Goal: Information Seeking & Learning: Check status

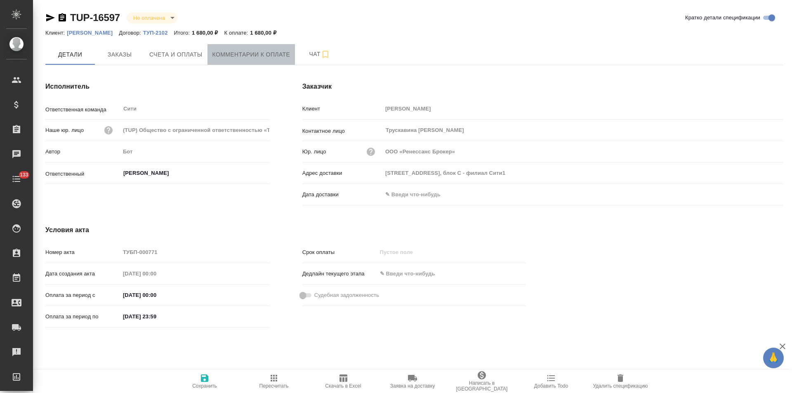
click at [260, 58] on span "Комментарии к оплате" at bounding box center [251, 55] width 78 height 10
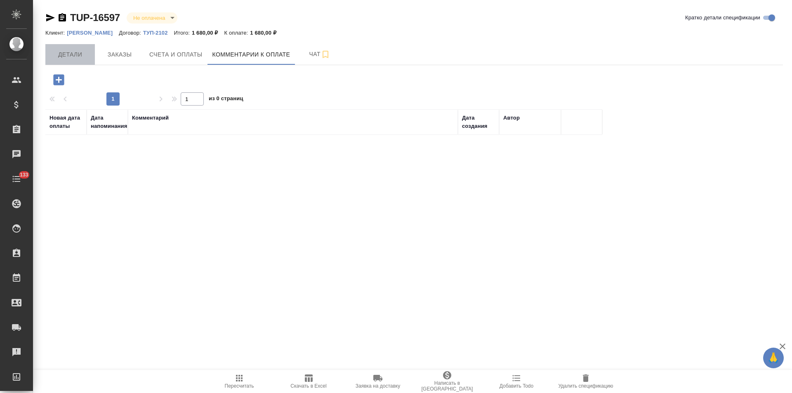
click at [78, 58] on span "Детали" at bounding box center [70, 55] width 40 height 10
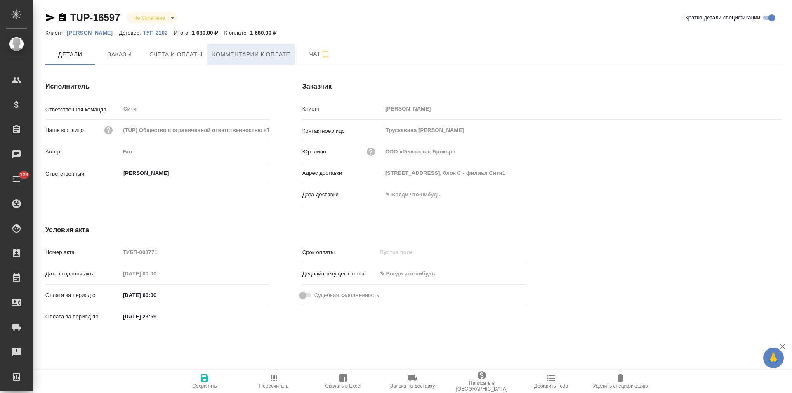
click at [215, 54] on span "Комментарии к оплате" at bounding box center [251, 55] width 78 height 10
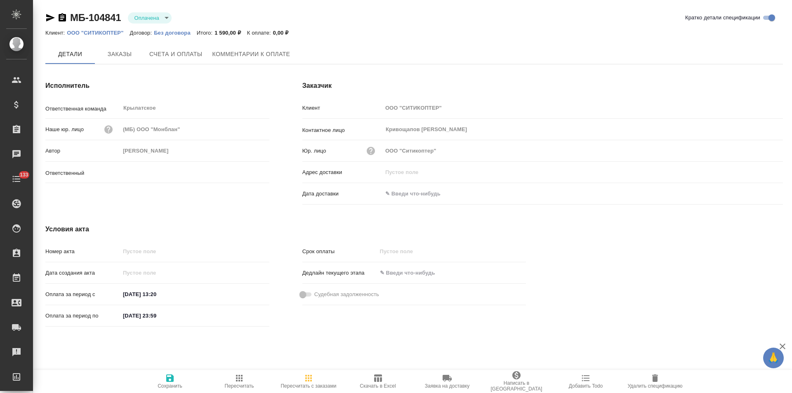
type input "Касымов Тимур"
click at [124, 54] on span "Заказы" at bounding box center [120, 54] width 40 height 10
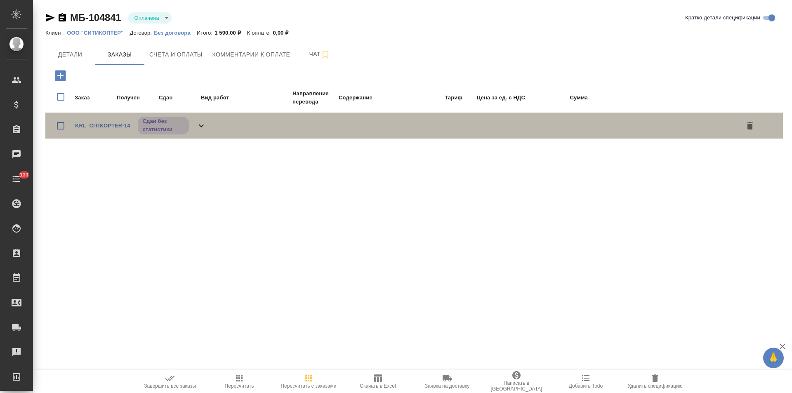
click at [197, 126] on icon at bounding box center [201, 126] width 10 height 10
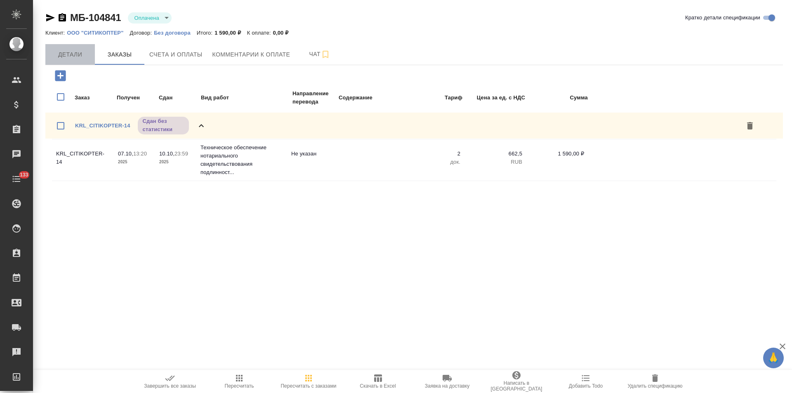
click at [69, 53] on span "Детали" at bounding box center [70, 55] width 40 height 10
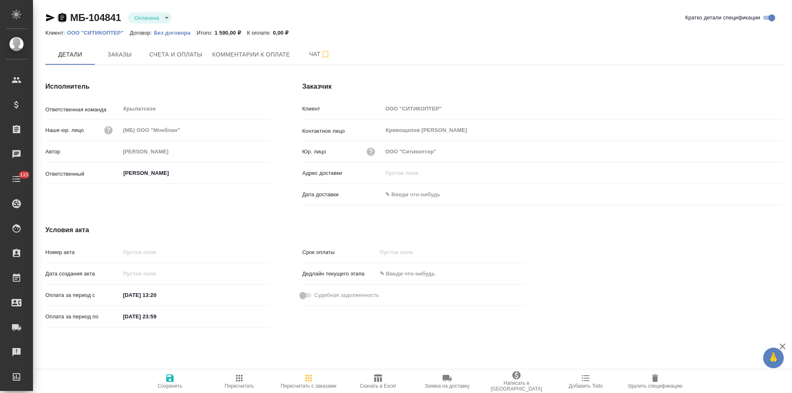
click at [63, 19] on icon "button" at bounding box center [62, 17] width 7 height 8
click at [191, 56] on span "Счета и оплаты" at bounding box center [175, 55] width 53 height 10
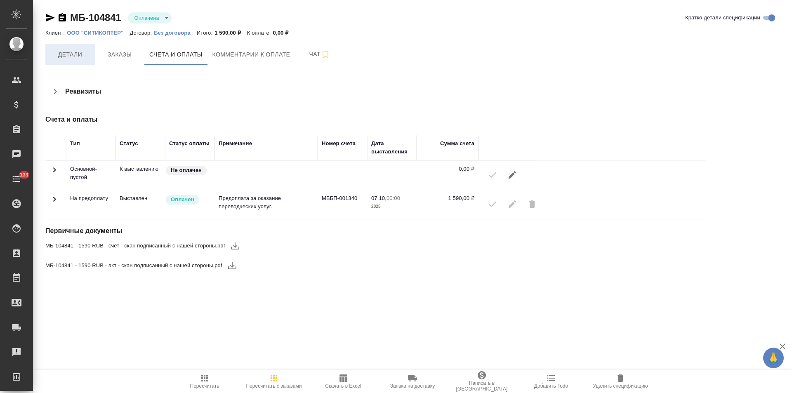
click at [83, 50] on span "Детали" at bounding box center [70, 55] width 40 height 10
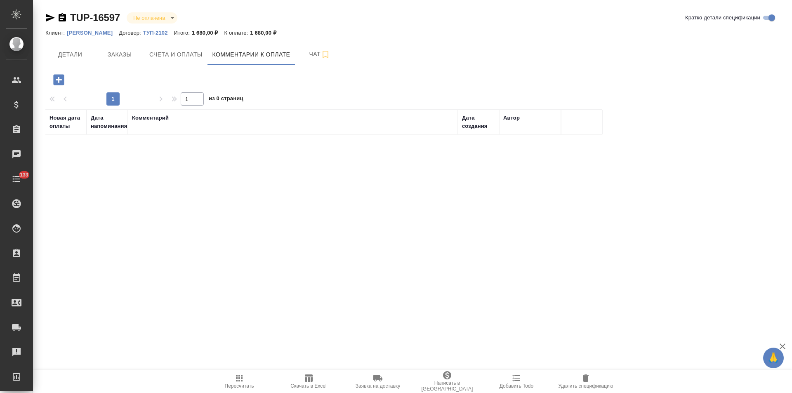
click at [156, 32] on p "ТУП-2102" at bounding box center [158, 33] width 31 height 6
click at [84, 31] on p "[PERSON_NAME]" at bounding box center [93, 33] width 52 height 6
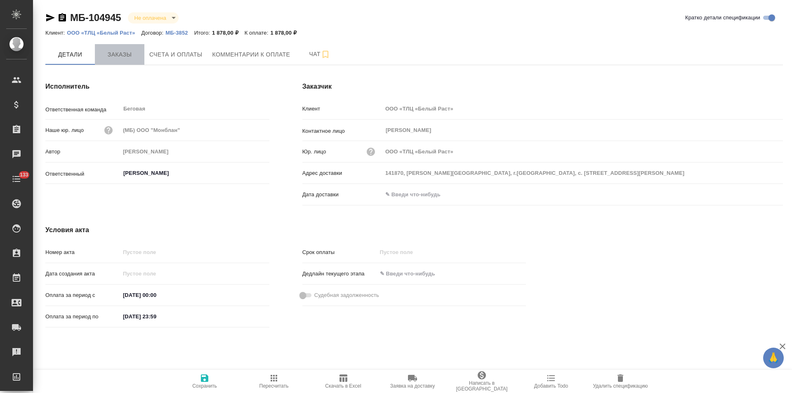
click at [116, 55] on span "Заказы" at bounding box center [120, 55] width 40 height 10
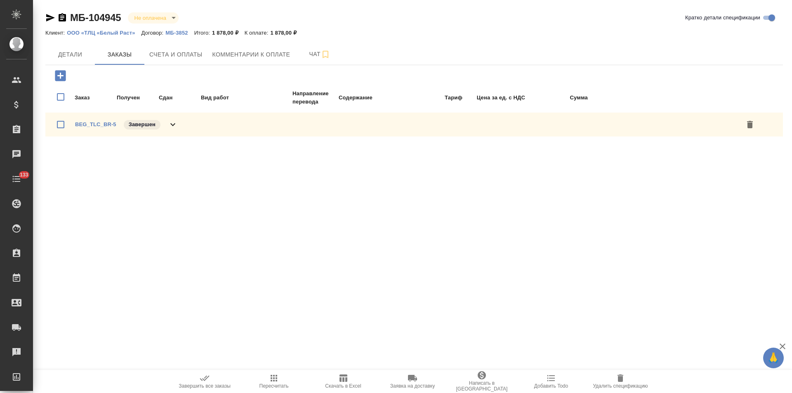
click at [179, 125] on div "BEG_TLC_BR-5 Завершен" at bounding box center [414, 125] width 738 height 24
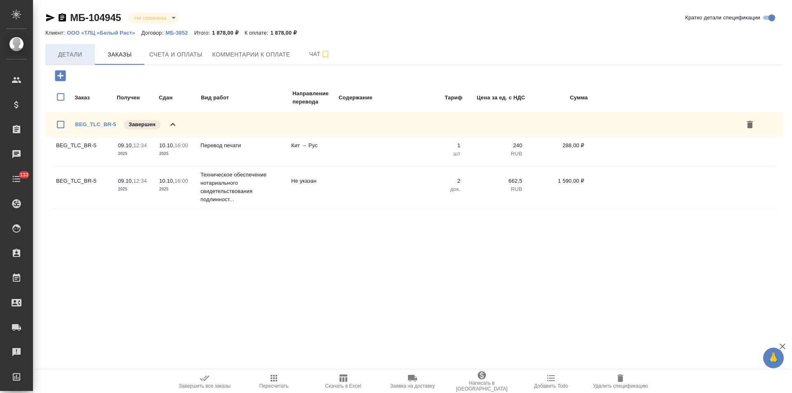
click at [70, 60] on button "Детали" at bounding box center [70, 54] width 50 height 21
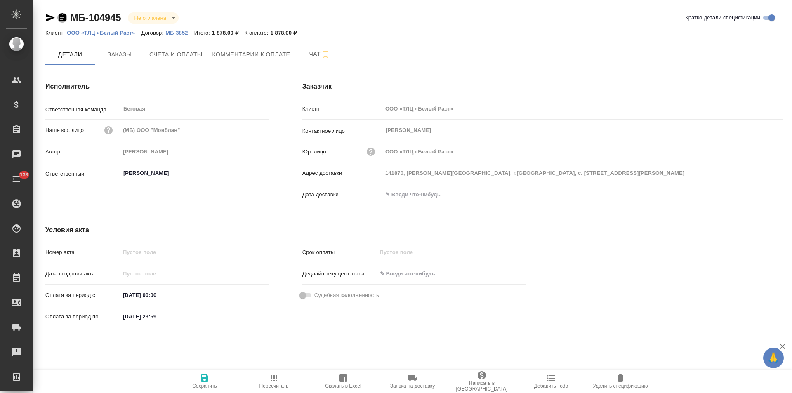
click at [64, 19] on icon "button" at bounding box center [62, 17] width 7 height 8
click at [131, 54] on span "Заказы" at bounding box center [120, 55] width 40 height 10
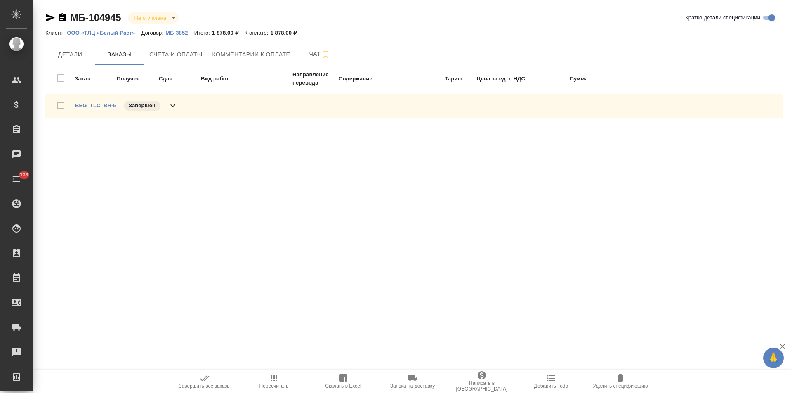
click at [166, 109] on div "BEG_TLC_BR-5 Завершен" at bounding box center [126, 106] width 103 height 12
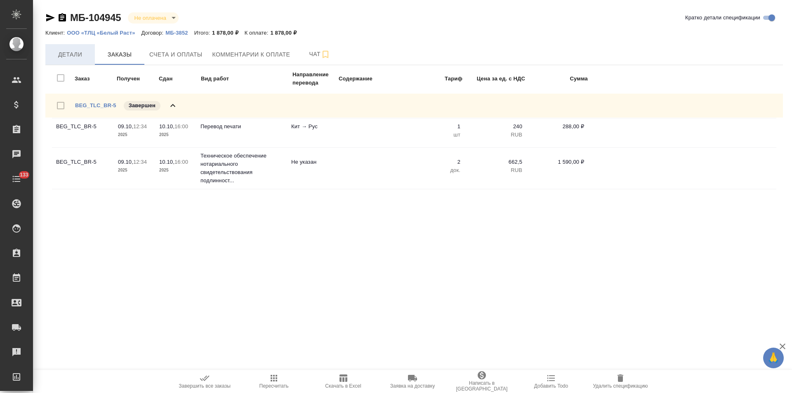
click at [76, 57] on span "Детали" at bounding box center [70, 55] width 40 height 10
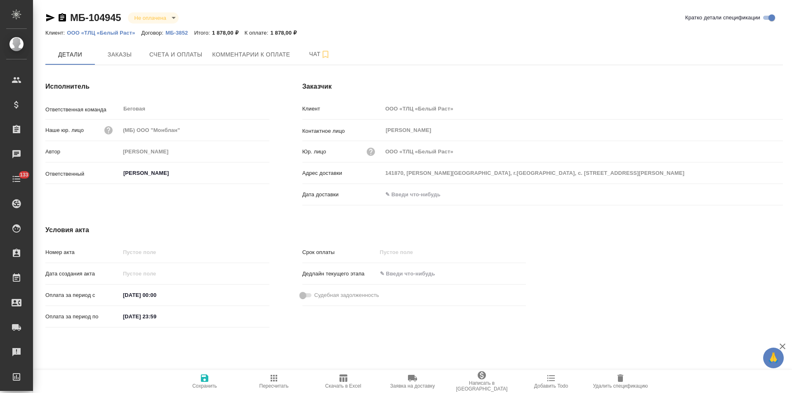
click at [184, 33] on p "МБ-3852" at bounding box center [179, 33] width 28 height 6
click at [184, 54] on span "Счета и оплаты" at bounding box center [175, 55] width 53 height 10
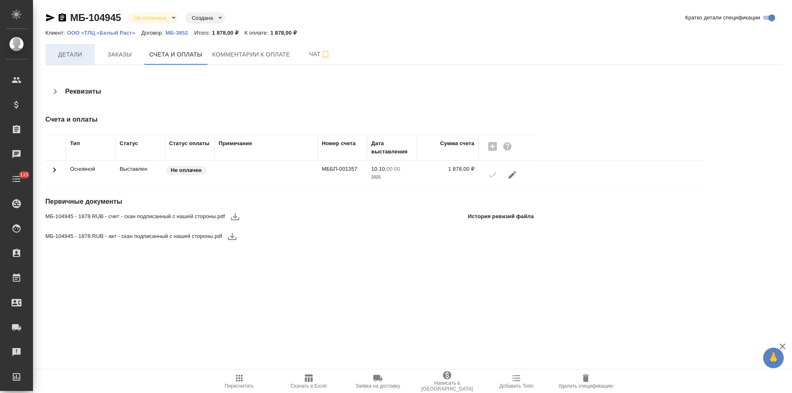
click at [83, 59] on span "Детали" at bounding box center [70, 55] width 40 height 10
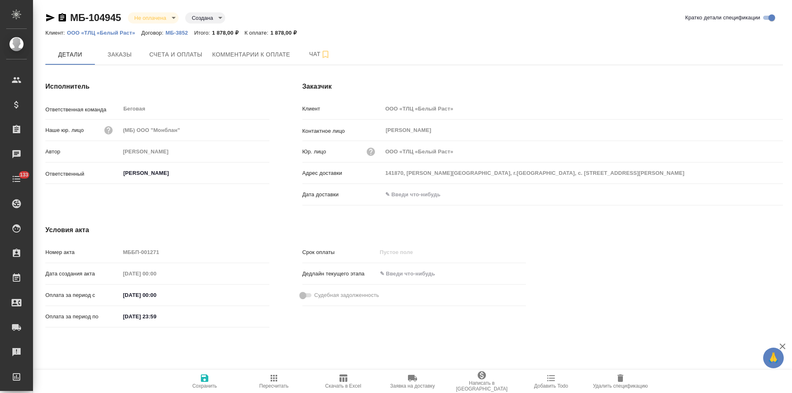
click at [434, 198] on input "text" at bounding box center [418, 195] width 72 height 12
click at [758, 194] on icon "button" at bounding box center [759, 194] width 10 height 10
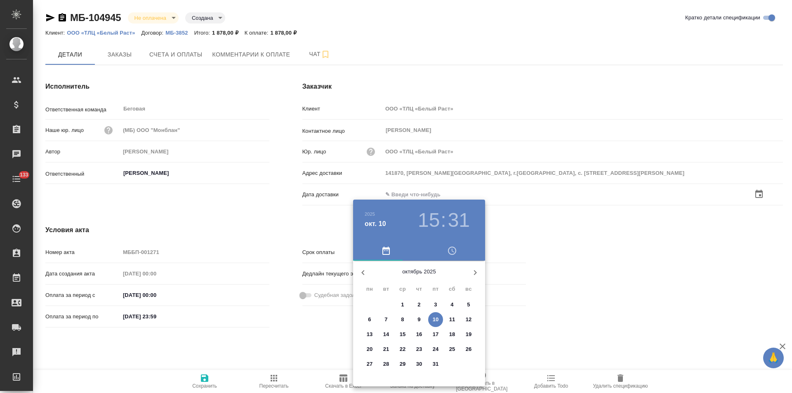
click at [438, 316] on p "10" at bounding box center [436, 320] width 6 height 8
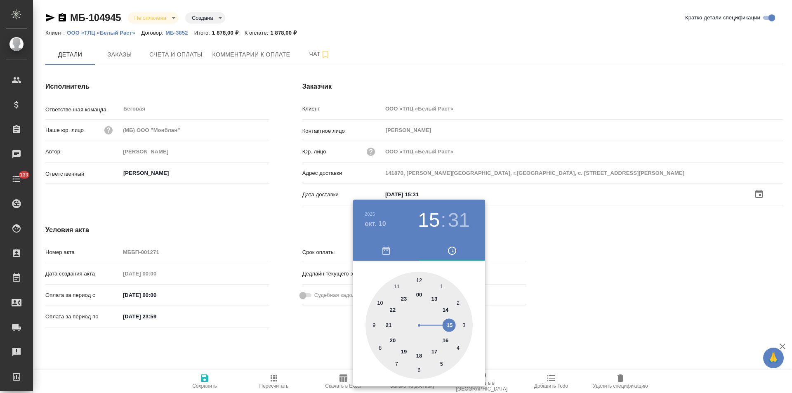
type input "10.10.2025 15:31"
click at [299, 348] on div at bounding box center [396, 196] width 792 height 393
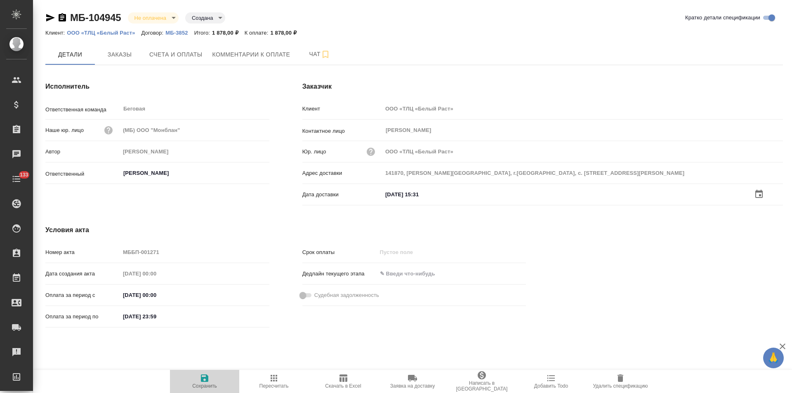
click at [201, 377] on icon "button" at bounding box center [204, 378] width 7 height 7
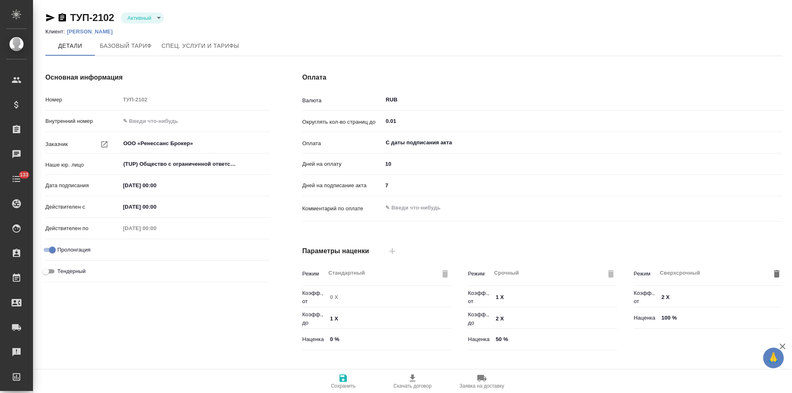
type input "Новый НДС, 2022 (руб.)"
